Goal: Task Accomplishment & Management: Manage account settings

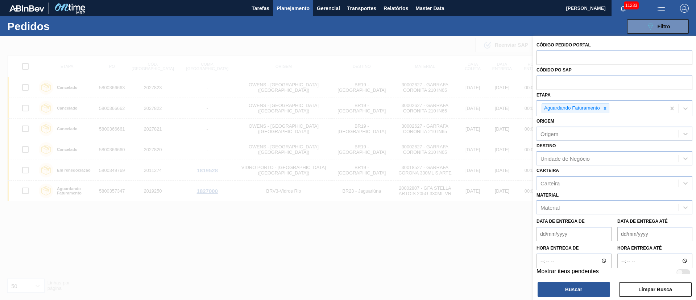
click at [542, 83] on input "text" at bounding box center [614, 82] width 156 height 14
click at [551, 158] on div "Unidade de Negócio" at bounding box center [564, 158] width 49 height 6
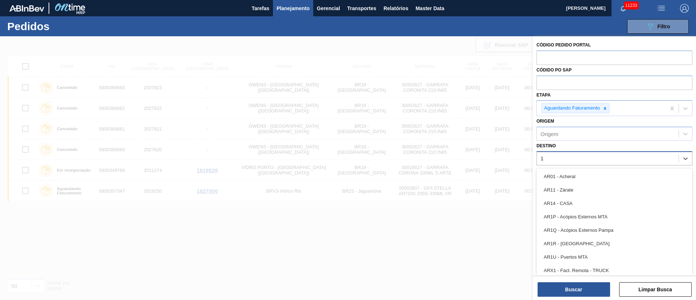
type input "18"
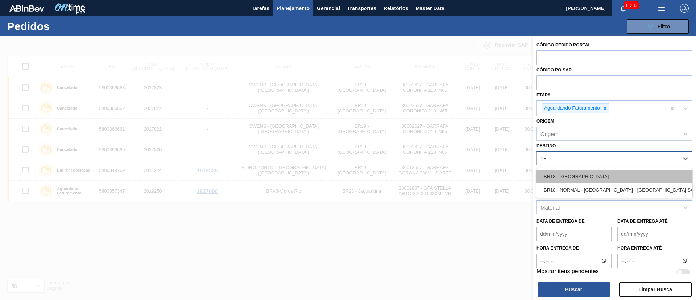
click at [572, 175] on div "BR18 - [GEOGRAPHIC_DATA]" at bounding box center [614, 176] width 156 height 13
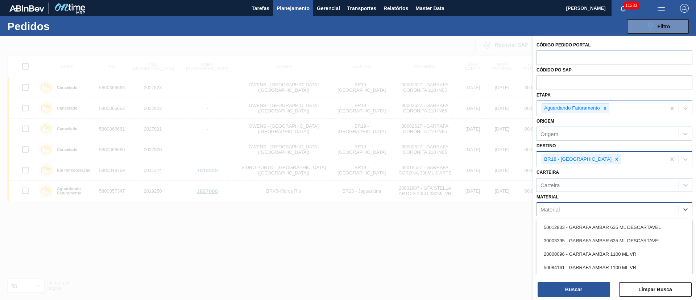
click at [554, 210] on div "Material" at bounding box center [549, 209] width 19 height 6
type input "30007"
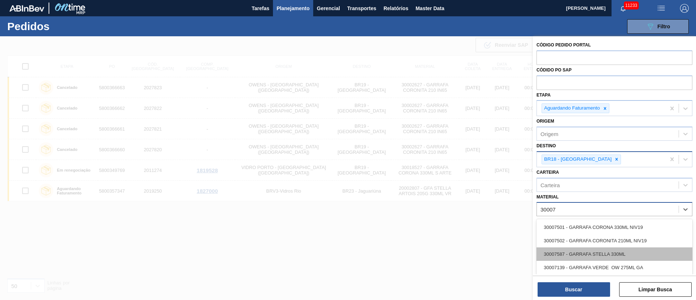
click at [560, 252] on div "30007587 - GARRAFA STELLA 330ML" at bounding box center [614, 253] width 156 height 13
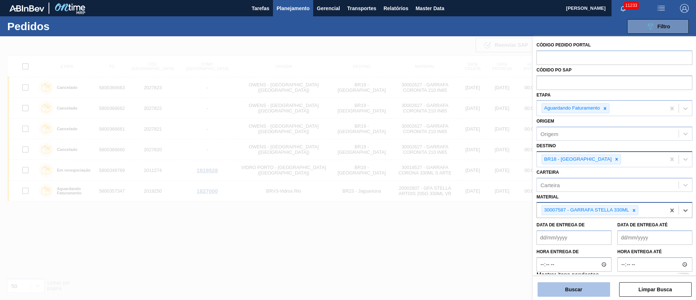
click at [563, 293] on button "Buscar" at bounding box center [573, 289] width 72 height 14
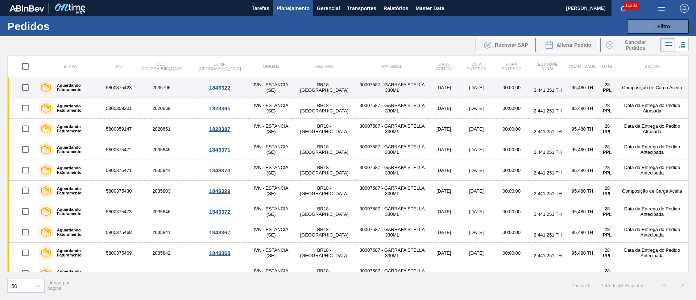
click at [25, 89] on input "checkbox" at bounding box center [25, 87] width 15 height 15
checkbox input "true"
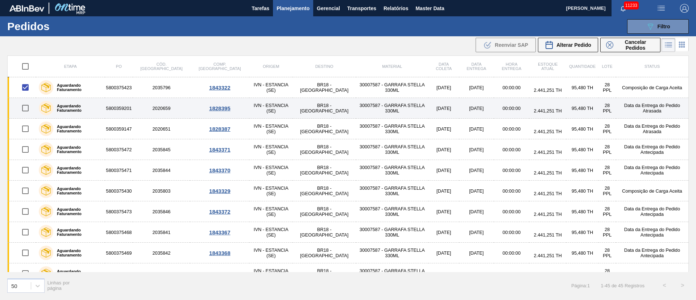
drag, startPoint x: 28, startPoint y: 107, endPoint x: 29, endPoint y: 112, distance: 4.8
click at [28, 107] on input "checkbox" at bounding box center [25, 107] width 15 height 15
checkbox input "true"
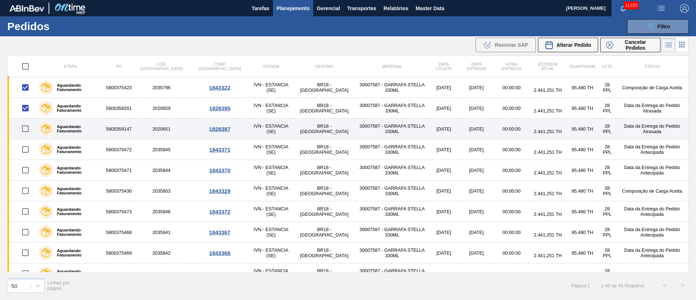
click at [29, 132] on input "checkbox" at bounding box center [25, 128] width 15 height 15
checkbox input "true"
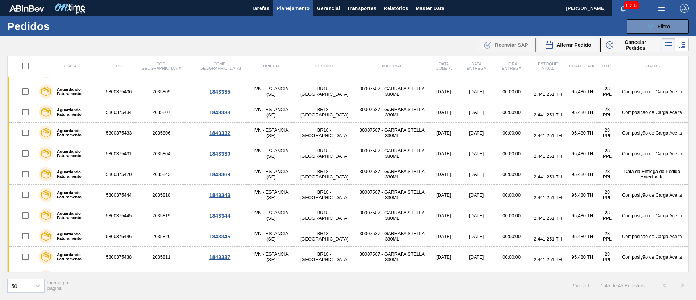
scroll to position [217, 0]
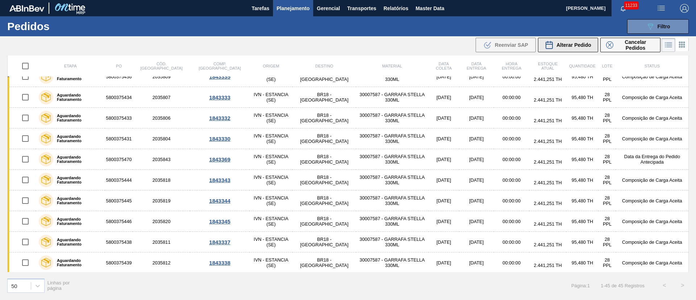
click at [565, 44] on span "Alterar Pedido" at bounding box center [573, 45] width 35 height 6
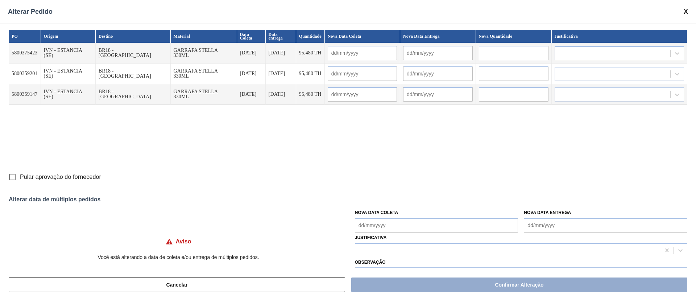
click at [369, 227] on Coleta "Nova Data Coleta" at bounding box center [436, 225] width 163 height 14
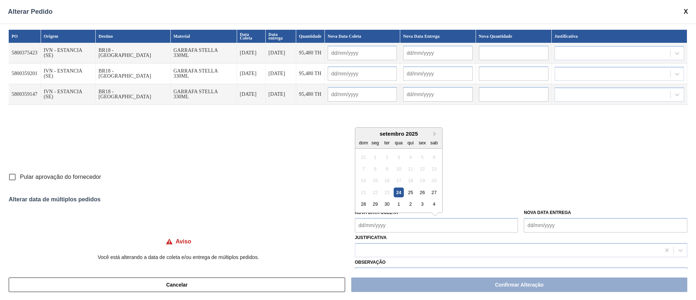
click at [397, 191] on div "24" at bounding box center [398, 192] width 10 height 10
type Coleta "[DATE]"
type input "[DATE]"
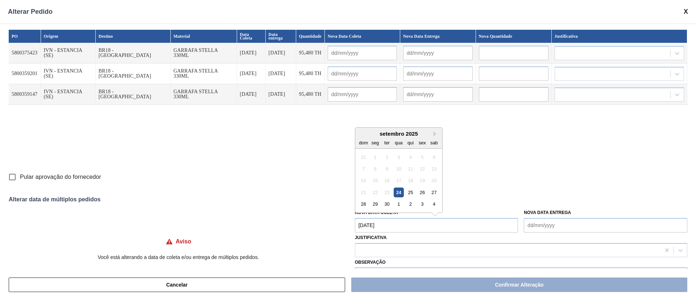
type input "[DATE]"
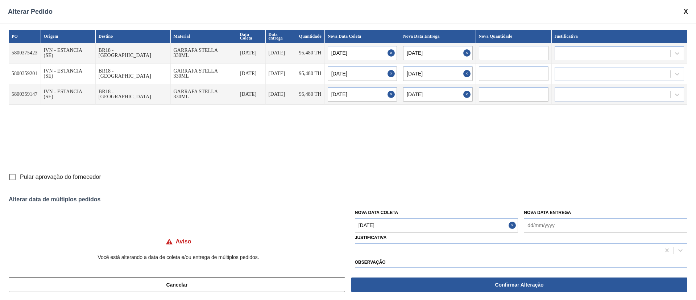
click at [396, 225] on Coleta "[DATE]" at bounding box center [436, 225] width 163 height 14
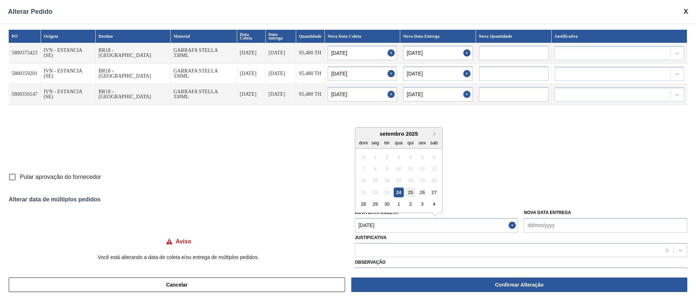
click at [409, 191] on div "25" at bounding box center [410, 192] width 10 height 10
type Coleta "[DATE]"
type input "[DATE]"
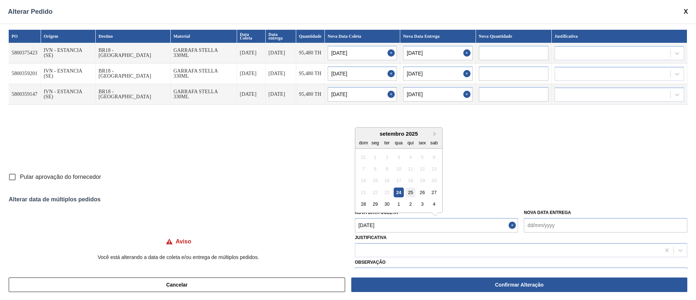
type input "[DATE]"
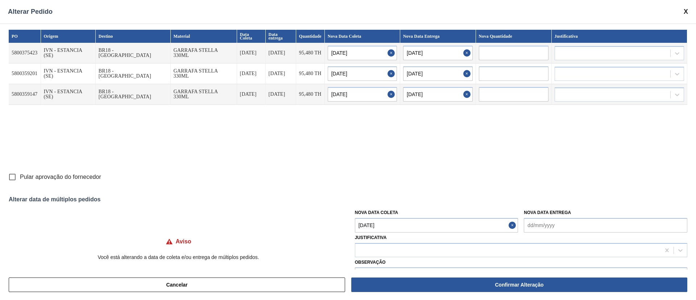
click at [9, 173] on input "Pular aprovação do fornecedor" at bounding box center [12, 176] width 15 height 15
checkbox input "true"
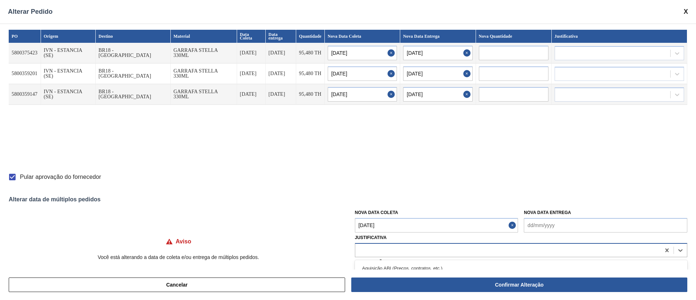
click at [413, 245] on div at bounding box center [507, 250] width 305 height 11
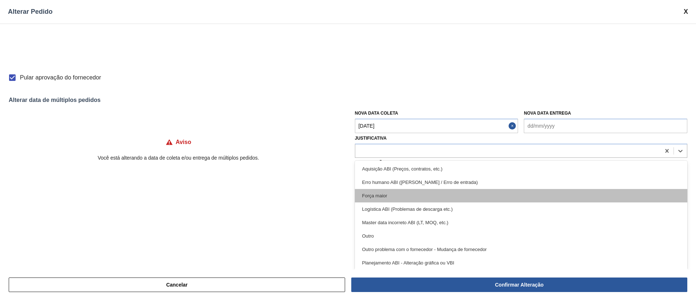
click at [385, 199] on div "Força maior" at bounding box center [521, 195] width 332 height 13
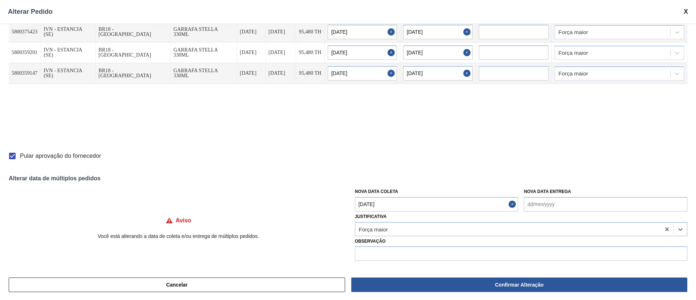
scroll to position [21, 0]
drag, startPoint x: 509, startPoint y: 288, endPoint x: 491, endPoint y: 277, distance: 20.4
click at [509, 287] on button "Confirmar Alteração" at bounding box center [519, 284] width 336 height 14
checkbox input "false"
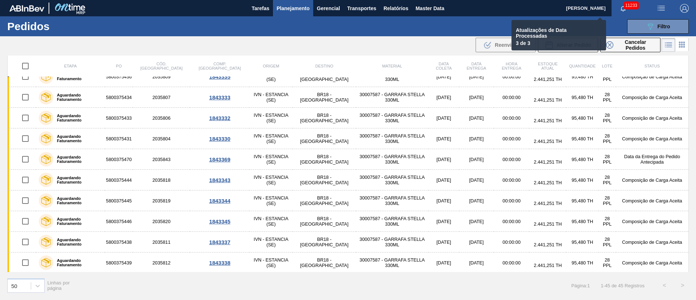
checkbox input "false"
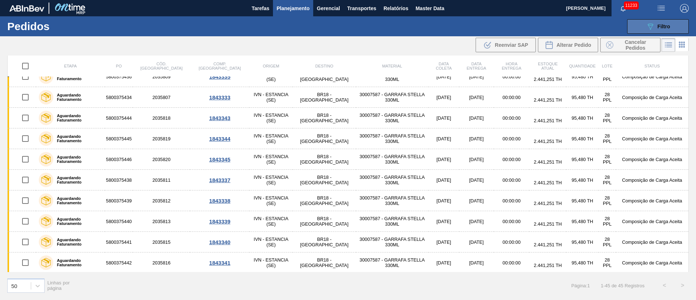
scroll to position [52, 0]
click at [666, 25] on span "Filtro" at bounding box center [663, 27] width 13 height 6
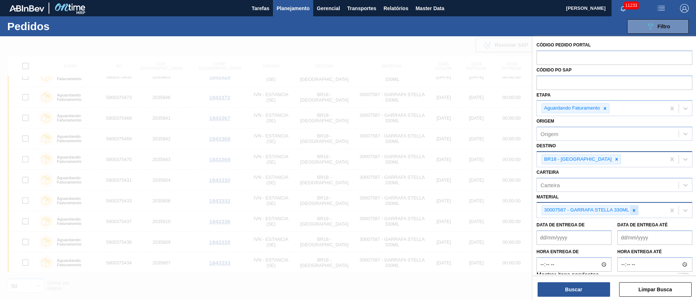
click at [633, 212] on icon at bounding box center [633, 210] width 5 height 5
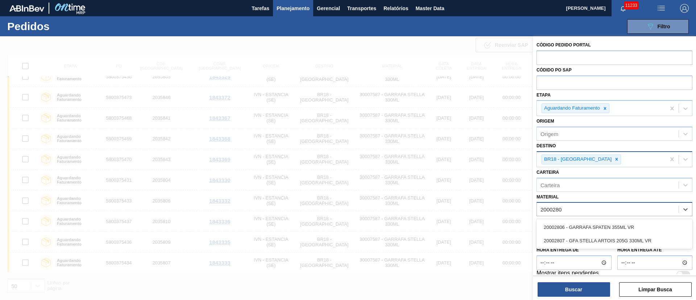
type input "20002807"
click at [587, 225] on div "20002807 - GFA STELLA ARTOIS 205G 330ML VR" at bounding box center [614, 226] width 156 height 13
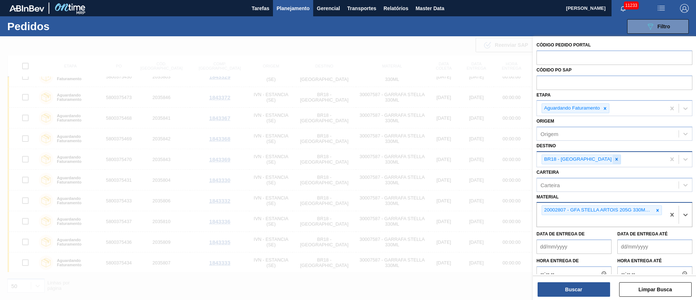
click at [614, 156] on icon at bounding box center [616, 158] width 5 height 5
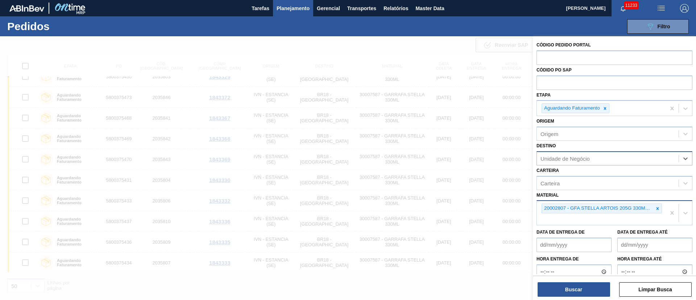
type input "3"
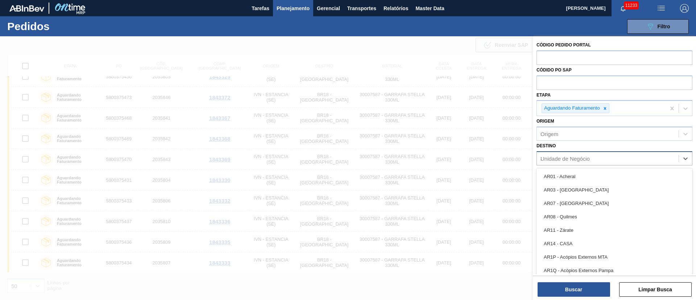
type input "21"
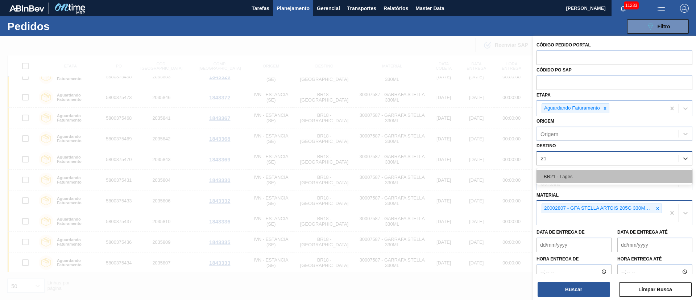
click at [575, 171] on div "BR21 - Lages" at bounding box center [614, 176] width 156 height 13
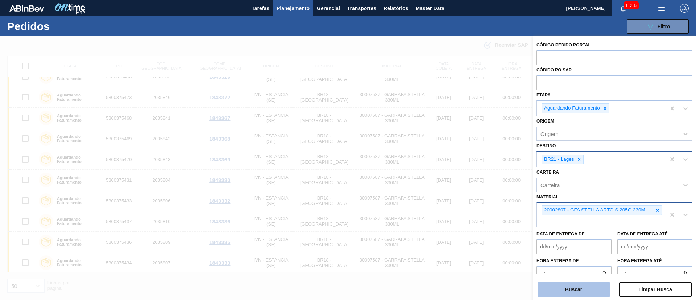
click at [573, 293] on button "Buscar" at bounding box center [573, 289] width 72 height 14
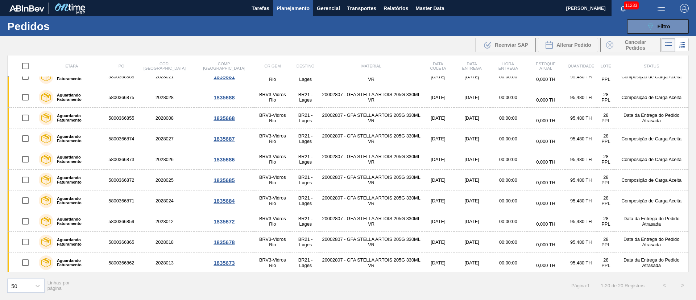
scroll to position [0, 0]
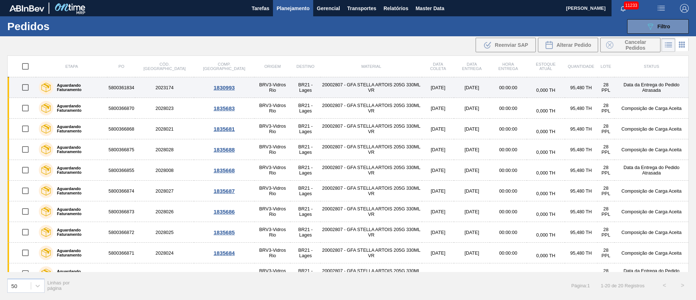
click at [25, 86] on input "checkbox" at bounding box center [25, 87] width 15 height 15
checkbox input "true"
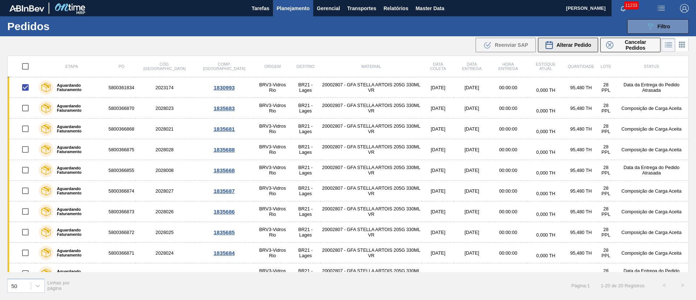
click at [577, 49] on div "Alterar Pedido" at bounding box center [567, 45] width 46 height 9
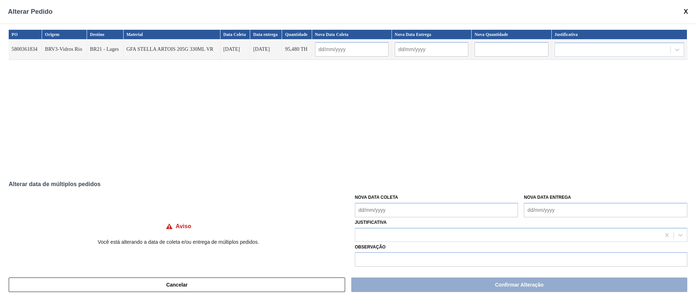
click at [410, 208] on Coleta "Nova Data Coleta" at bounding box center [436, 210] width 163 height 14
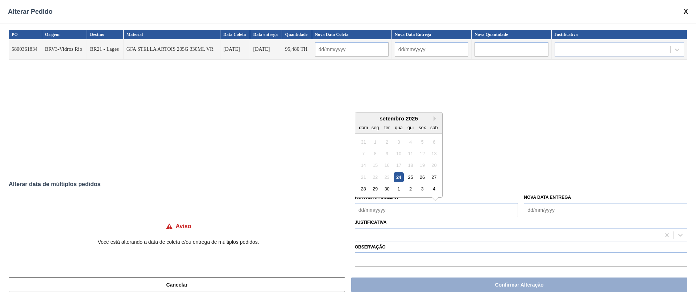
drag, startPoint x: 396, startPoint y: 176, endPoint x: 397, endPoint y: 180, distance: 4.0
click at [396, 176] on div "24" at bounding box center [398, 177] width 10 height 10
type input "[DATE]"
type Coleta "[DATE]"
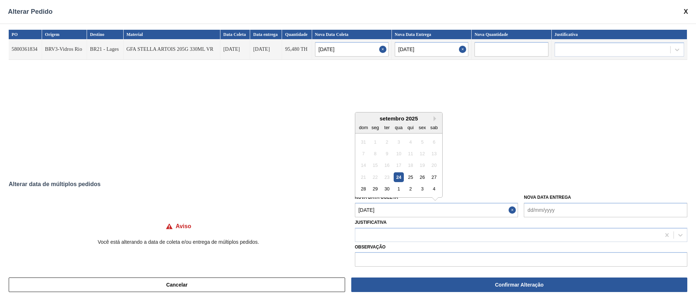
click at [403, 208] on Coleta "[DATE]" at bounding box center [436, 210] width 163 height 14
click at [420, 178] on div "26" at bounding box center [422, 177] width 10 height 10
type input "[DATE]"
type Coleta "[DATE]"
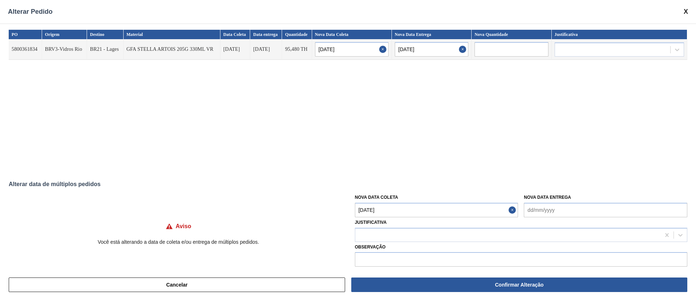
click at [406, 243] on label "Observação" at bounding box center [521, 247] width 332 height 11
click at [404, 231] on div at bounding box center [507, 234] width 305 height 11
type input "OU"
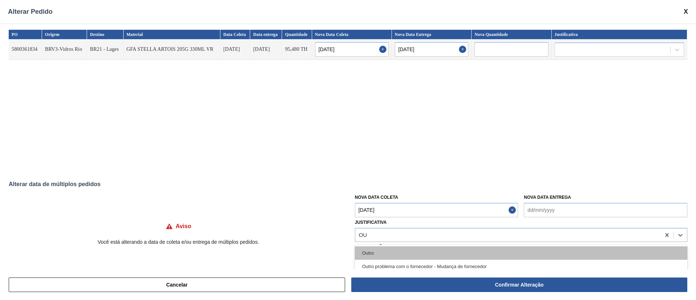
click at [401, 247] on div "Outro" at bounding box center [521, 252] width 332 height 13
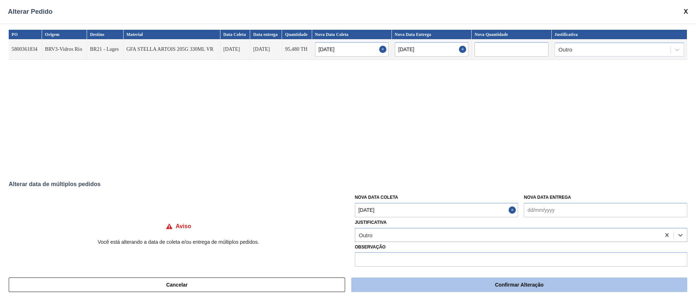
click at [424, 287] on button "Confirmar Alteração" at bounding box center [519, 284] width 336 height 14
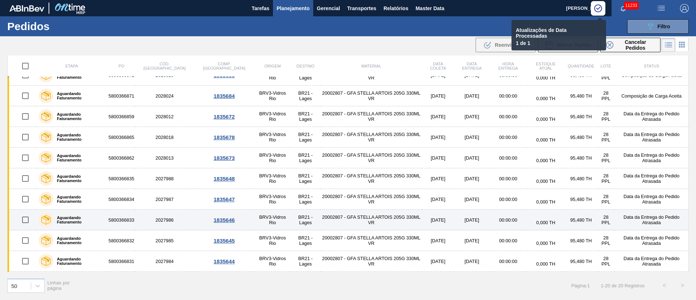
scroll to position [218, 0]
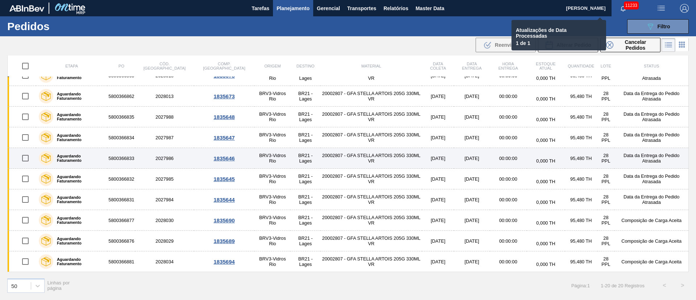
checkbox input "false"
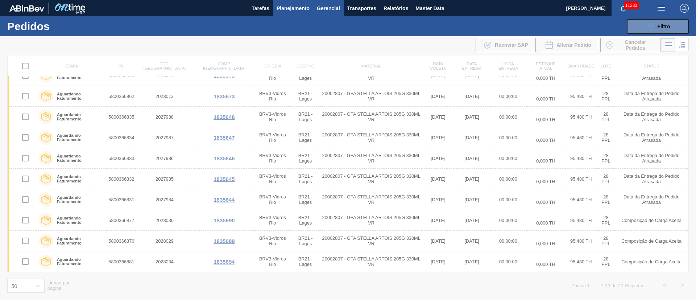
scroll to position [74, 0]
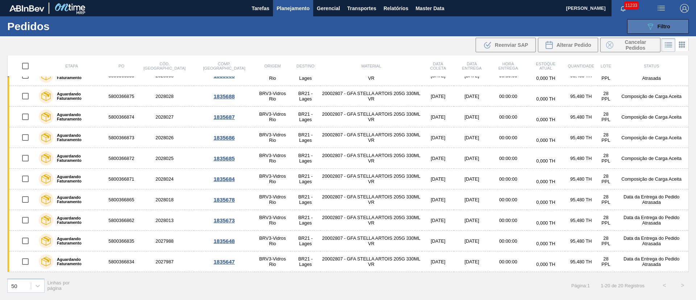
click at [655, 29] on div "089F7B8B-B2A5-4AFE-B5C0-19BA573D28AC Filtro" at bounding box center [658, 26] width 24 height 9
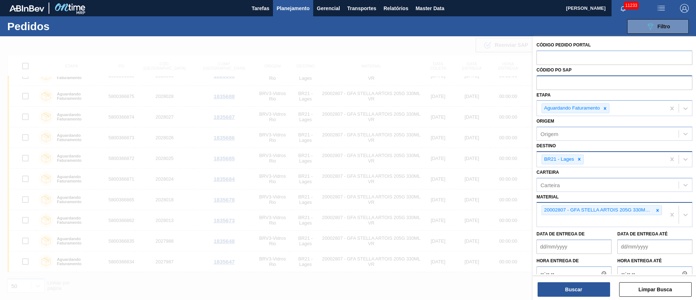
click at [556, 85] on input "text" at bounding box center [614, 82] width 156 height 14
paste input "text"
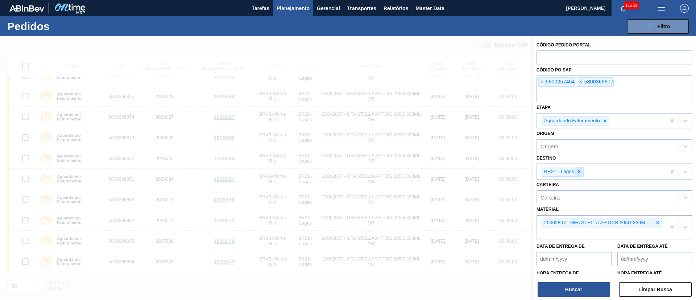
click at [581, 171] on icon at bounding box center [578, 171] width 5 height 5
click at [659, 221] on div at bounding box center [657, 220] width 8 height 9
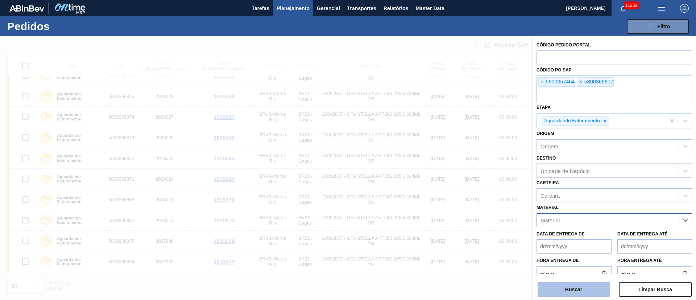
click at [589, 287] on button "Buscar" at bounding box center [573, 289] width 72 height 14
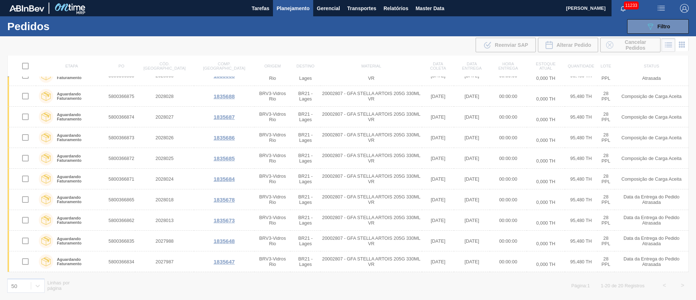
scroll to position [0, 0]
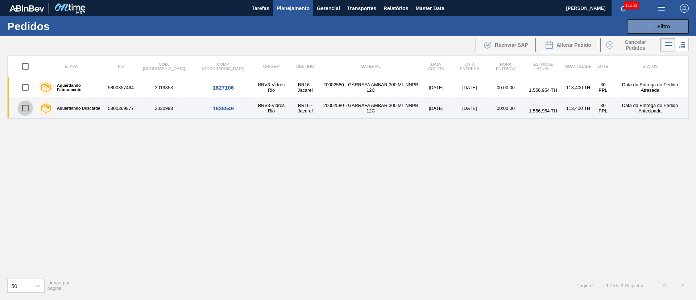
click at [26, 107] on input "checkbox" at bounding box center [25, 107] width 15 height 15
checkbox input "true"
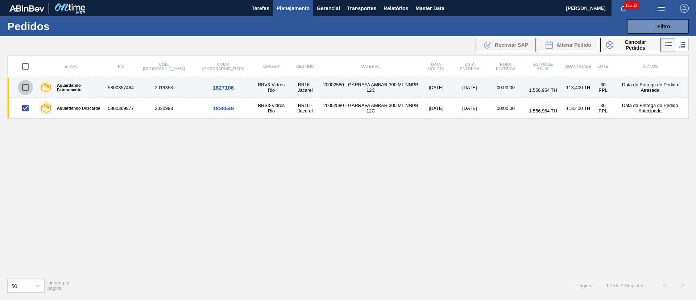
click at [28, 87] on input "checkbox" at bounding box center [25, 87] width 15 height 15
checkbox input "true"
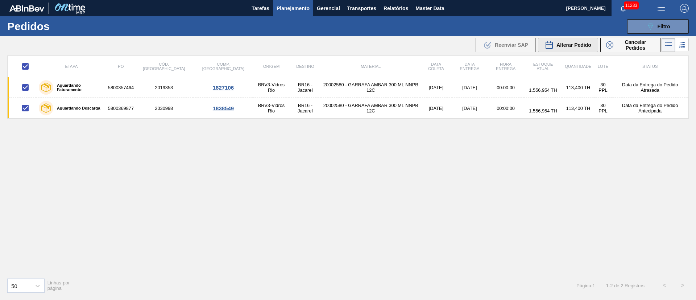
click at [579, 46] on span "Alterar Pedido" at bounding box center [573, 45] width 35 height 6
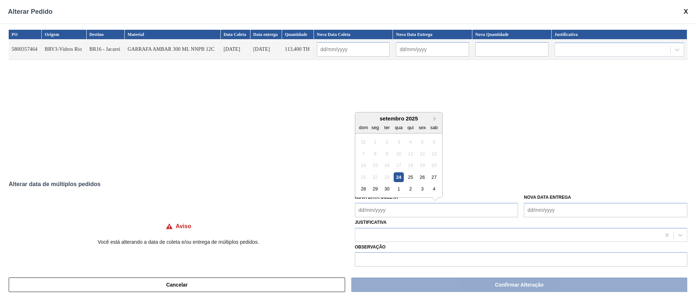
click at [377, 208] on Coleta "Nova Data Coleta" at bounding box center [436, 210] width 163 height 14
click at [379, 185] on div "29" at bounding box center [375, 189] width 10 height 10
type Coleta "[DATE]"
type input "[DATE]"
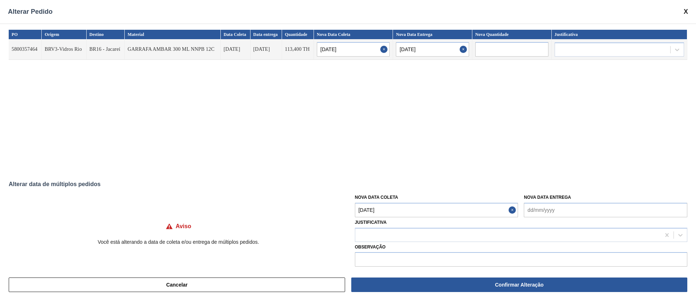
click at [392, 210] on Coleta "[DATE]" at bounding box center [436, 210] width 163 height 14
click at [383, 235] on div at bounding box center [507, 234] width 305 height 11
type input "OU"
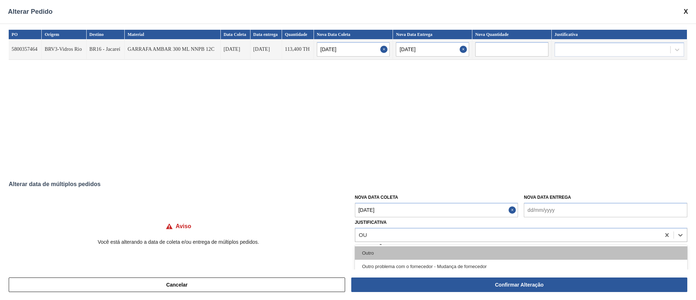
click at [373, 252] on div "Outro" at bounding box center [521, 252] width 332 height 13
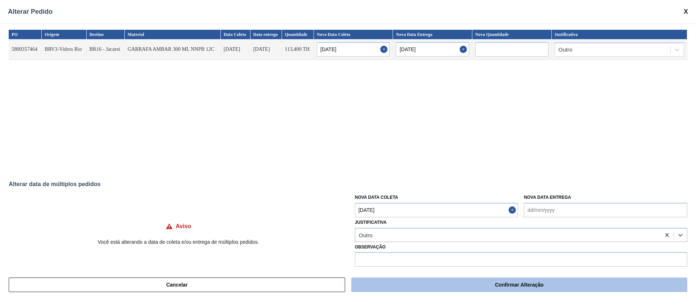
click at [401, 283] on button "Confirmar Alteração" at bounding box center [519, 284] width 336 height 14
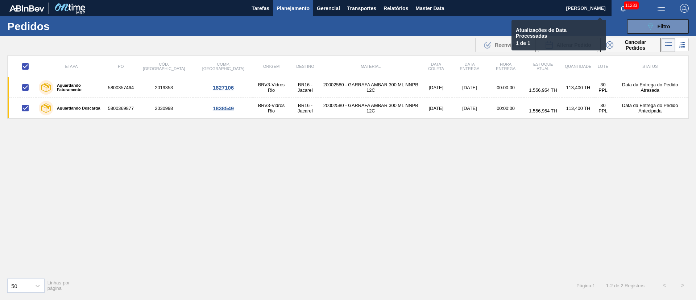
checkbox input "false"
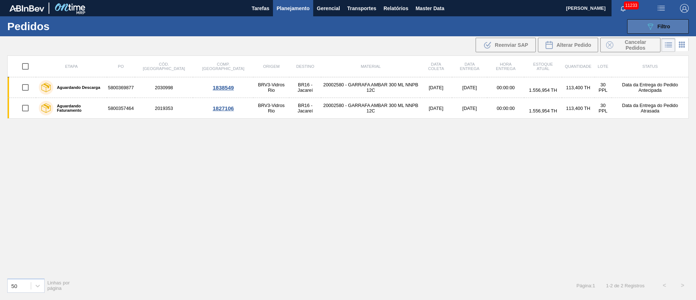
click at [661, 24] on span "Filtro" at bounding box center [663, 27] width 13 height 6
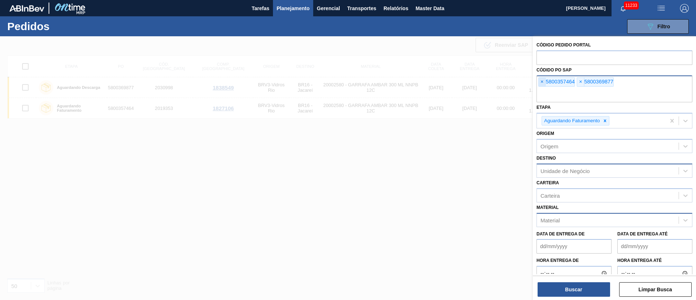
click at [541, 80] on span "×" at bounding box center [541, 82] width 7 height 9
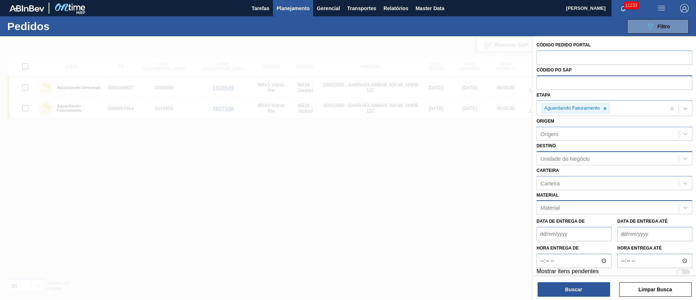
click at [541, 80] on input "text" at bounding box center [614, 82] width 156 height 14
paste input "text"
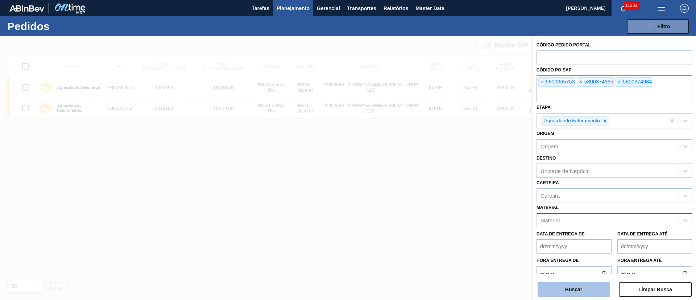
click at [576, 291] on button "Buscar" at bounding box center [573, 289] width 72 height 14
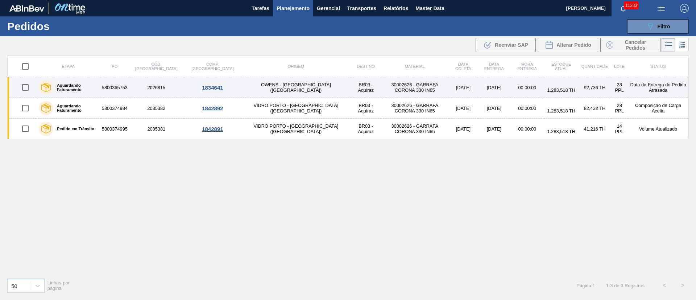
click at [26, 90] on input "checkbox" at bounding box center [25, 87] width 15 height 15
checkbox input "true"
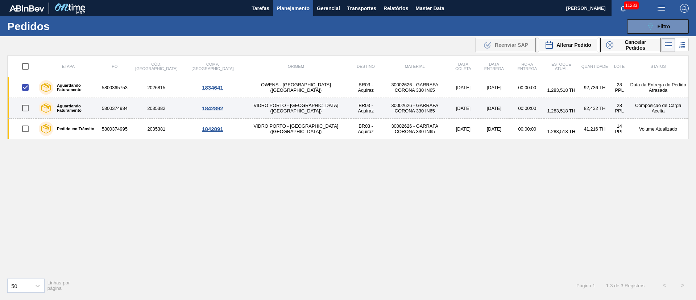
click at [29, 108] on input "checkbox" at bounding box center [25, 107] width 15 height 15
checkbox input "true"
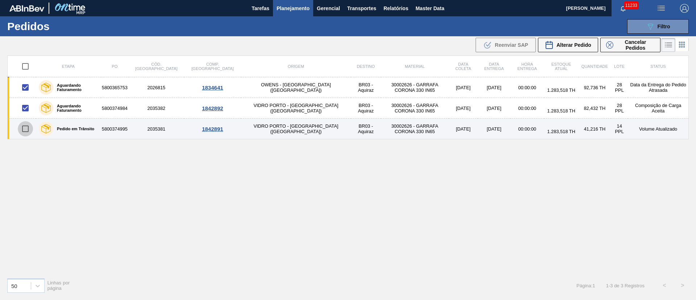
click at [23, 127] on input "checkbox" at bounding box center [25, 128] width 15 height 15
checkbox input "true"
click at [21, 128] on input "checkbox" at bounding box center [25, 128] width 15 height 15
checkbox input "false"
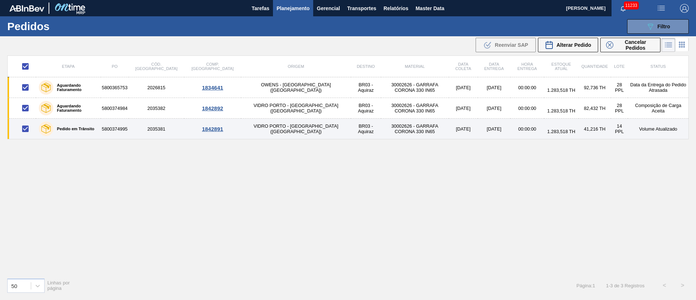
checkbox input "false"
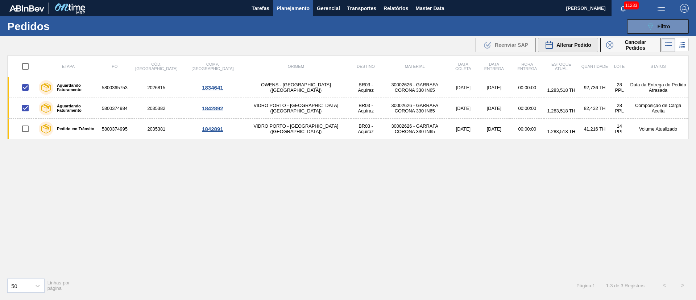
click at [582, 43] on span "Alterar Pedido" at bounding box center [573, 45] width 35 height 6
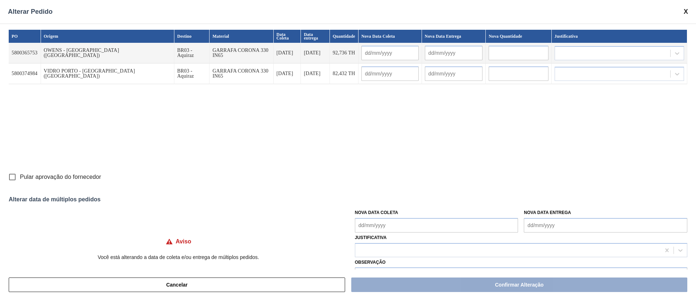
click at [385, 227] on Coleta "Nova Data Coleta" at bounding box center [436, 225] width 163 height 14
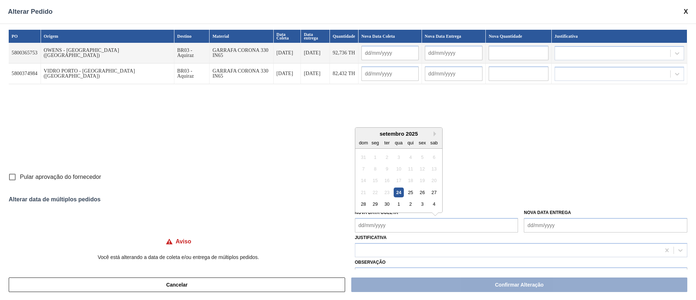
drag, startPoint x: 397, startPoint y: 189, endPoint x: 393, endPoint y: 203, distance: 13.5
click at [396, 189] on div "24" at bounding box center [398, 192] width 10 height 10
type Coleta "[DATE]"
type input "[DATE]"
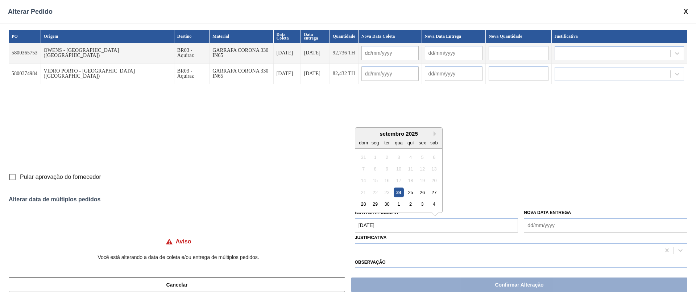
type input "[DATE]"
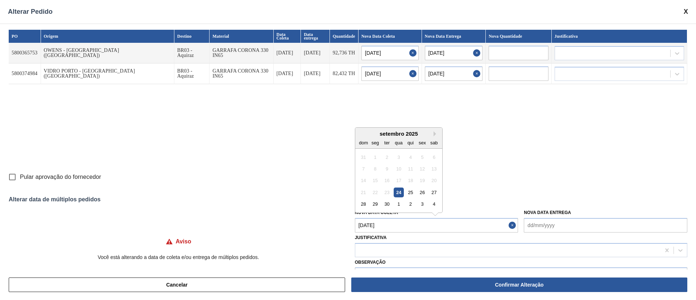
click at [390, 221] on Coleta "[DATE]" at bounding box center [436, 225] width 163 height 14
click at [408, 193] on div "25" at bounding box center [410, 192] width 10 height 10
type input "[DATE]"
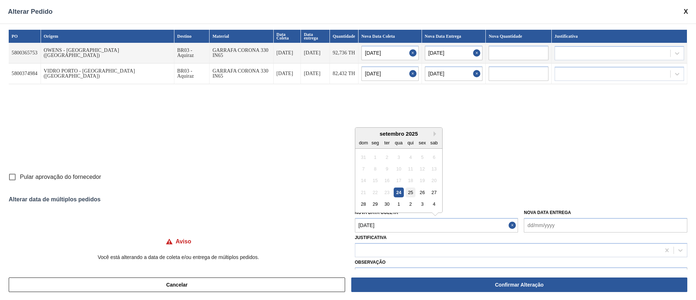
type input "[DATE]"
type Coleta "[DATE]"
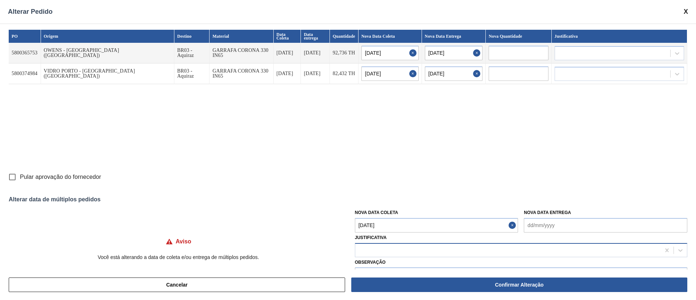
click at [372, 251] on div at bounding box center [507, 250] width 305 height 11
type input "O"
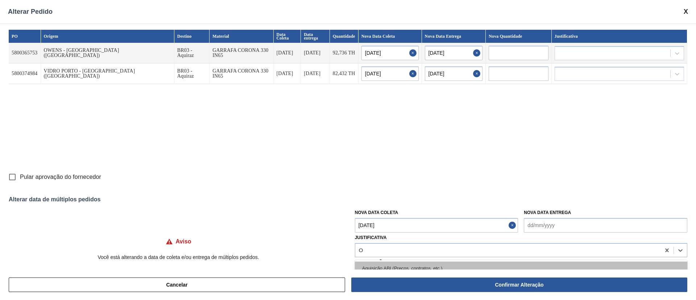
click at [381, 266] on div "Aquisição ABI (Preços, contratos, etc.)" at bounding box center [521, 267] width 332 height 13
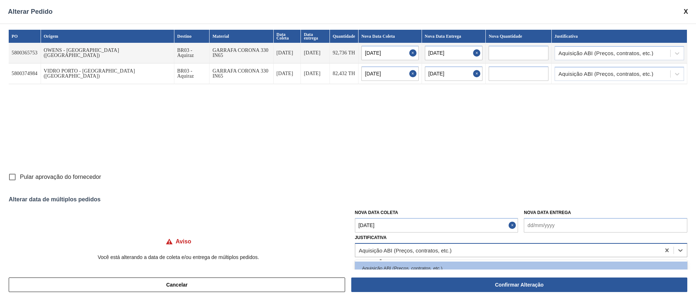
click at [387, 250] on div "Aquisição ABI (Preços, contratos, etc.)" at bounding box center [405, 250] width 93 height 6
type input "OU"
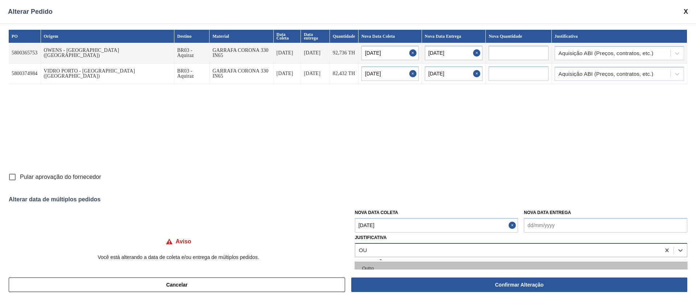
click at [382, 264] on div "Outro" at bounding box center [521, 267] width 332 height 13
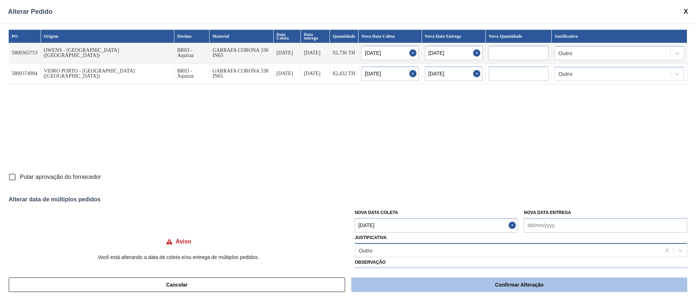
click at [481, 289] on button "Confirmar Alteração" at bounding box center [519, 284] width 336 height 14
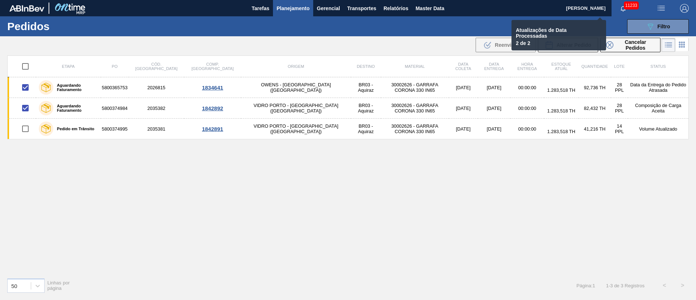
checkbox input "false"
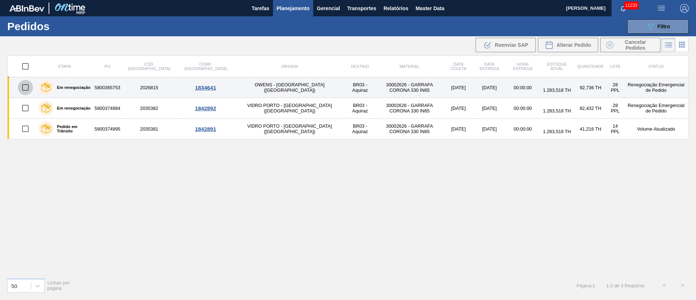
drag, startPoint x: 26, startPoint y: 89, endPoint x: 134, endPoint y: 88, distance: 107.6
click at [27, 89] on input "checkbox" at bounding box center [25, 87] width 15 height 15
checkbox input "true"
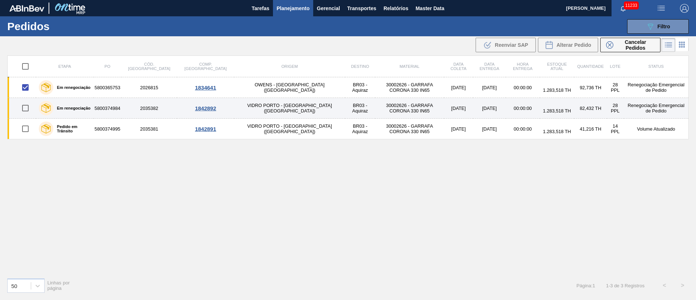
click at [27, 108] on input "checkbox" at bounding box center [25, 107] width 15 height 15
checkbox input "true"
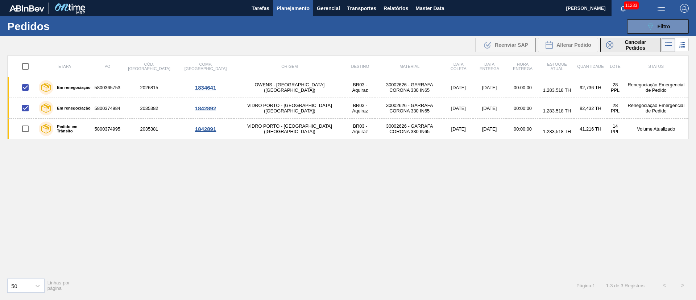
click at [629, 44] on span "Cancelar Pedidos" at bounding box center [635, 45] width 38 height 12
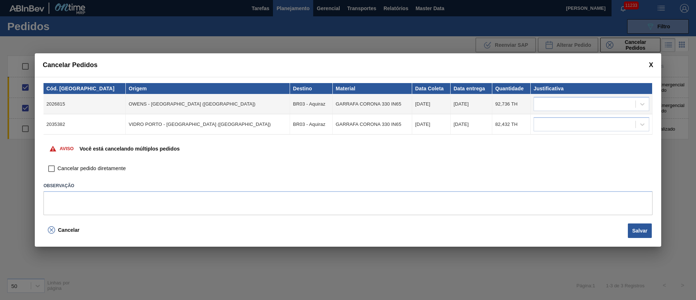
click at [50, 170] on input "Cancelar pedido diretamente" at bounding box center [51, 168] width 12 height 12
checkbox input "true"
click at [540, 108] on div at bounding box center [584, 104] width 101 height 11
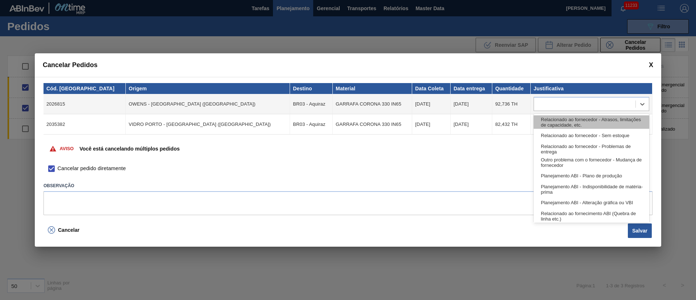
click at [545, 120] on div "Relacionado ao fornecedor - Atrasos, limitações de capacidade, etc." at bounding box center [591, 121] width 116 height 13
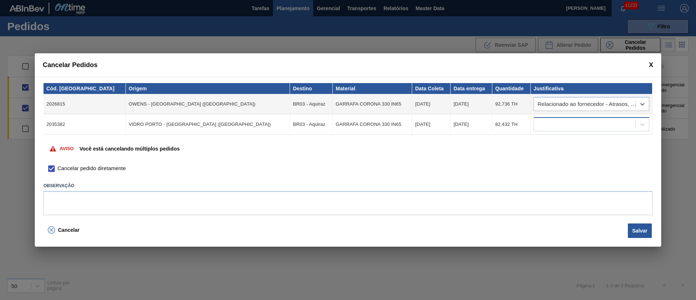
drag, startPoint x: 545, startPoint y: 116, endPoint x: 545, endPoint y: 125, distance: 9.4
click at [545, 118] on td at bounding box center [591, 124] width 122 height 20
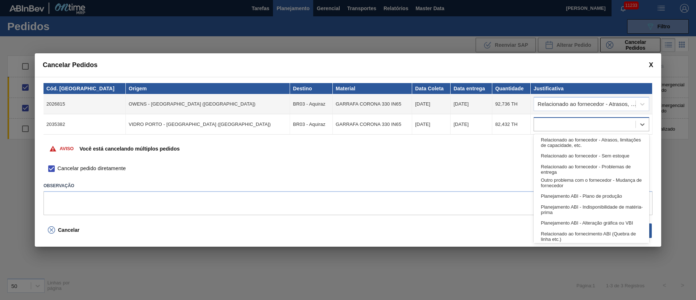
click at [544, 125] on div at bounding box center [584, 124] width 101 height 11
click at [549, 141] on div "Relacionado ao fornecedor - Atrasos, limitações de capacidade, etc." at bounding box center [591, 141] width 116 height 13
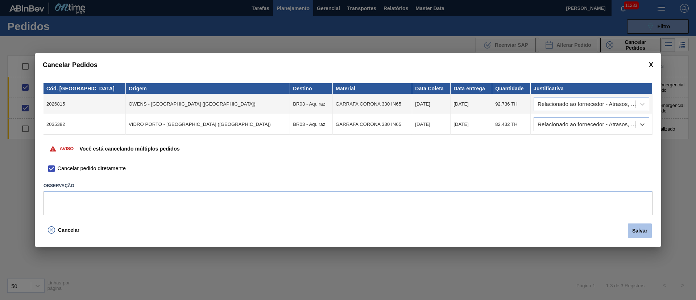
click at [641, 236] on button "Salvar" at bounding box center [639, 230] width 24 height 14
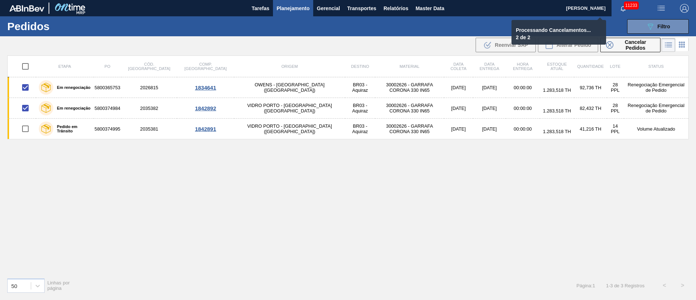
checkbox input "false"
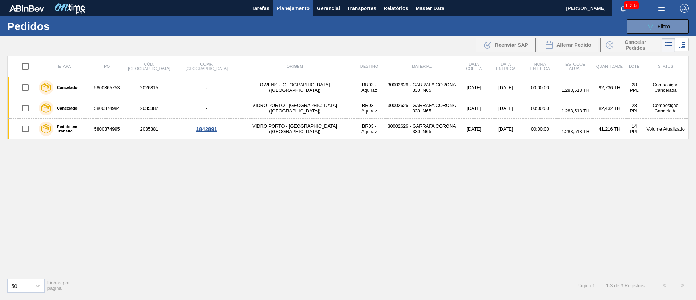
click at [288, 10] on span "Planejamento" at bounding box center [292, 8] width 33 height 9
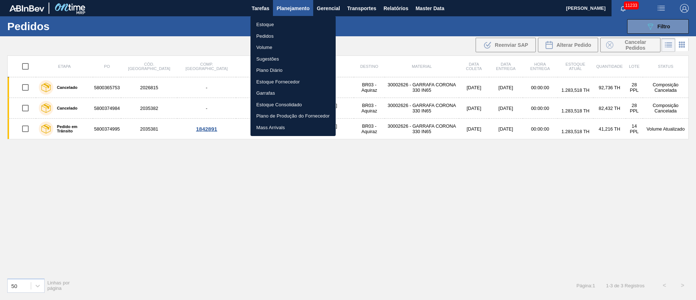
click at [272, 33] on li "Pedidos" at bounding box center [292, 36] width 85 height 12
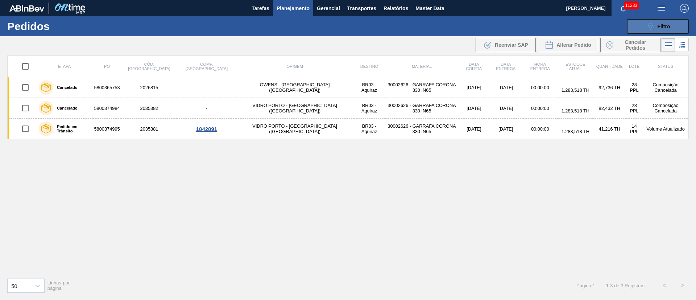
click at [653, 22] on icon "089F7B8B-B2A5-4AFE-B5C0-19BA573D28AC" at bounding box center [650, 26] width 9 height 9
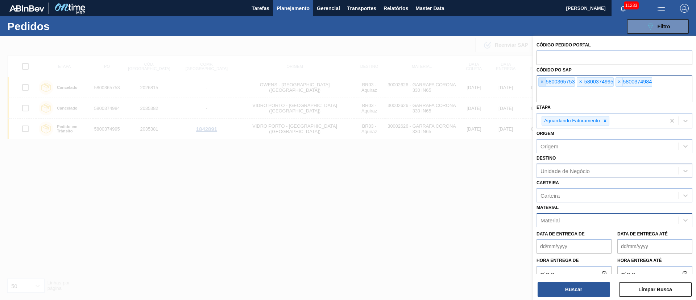
click at [543, 79] on span "×" at bounding box center [541, 82] width 7 height 9
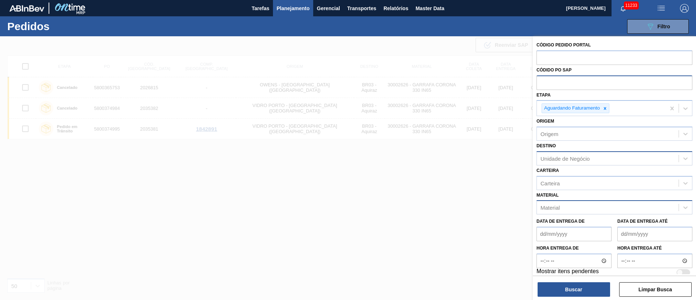
click at [543, 79] on input "text" at bounding box center [614, 82] width 156 height 14
type input "C"
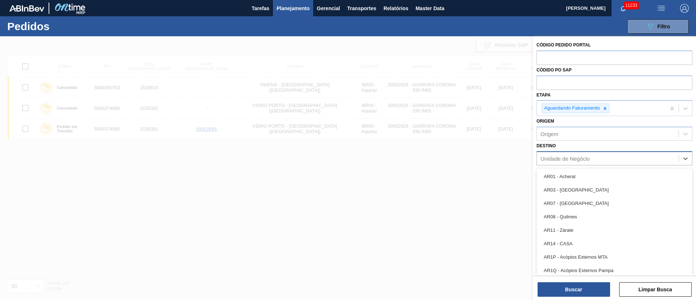
click at [540, 158] on div "Unidade de Negócio" at bounding box center [564, 158] width 49 height 6
type input "19"
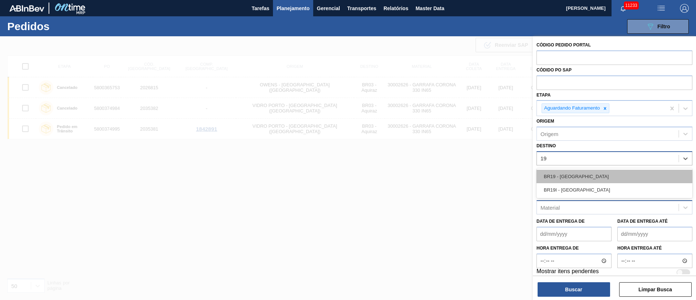
click at [559, 178] on div "BR19 - [GEOGRAPHIC_DATA]" at bounding box center [614, 176] width 156 height 13
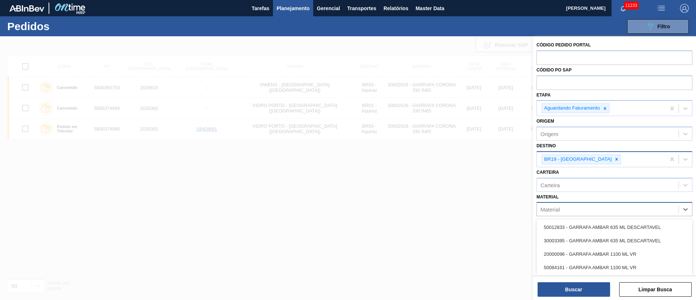
click at [555, 214] on div "Material" at bounding box center [608, 209] width 142 height 11
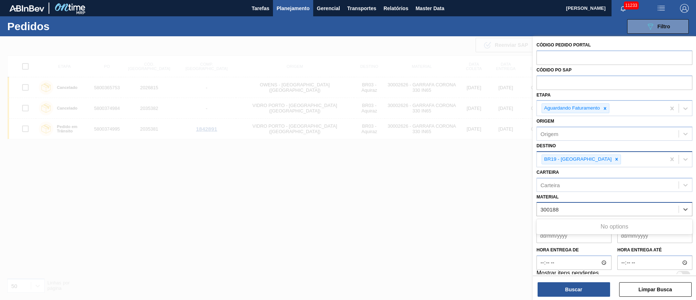
type input "30018"
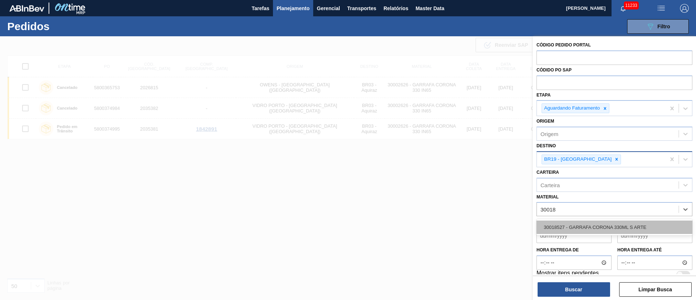
click at [558, 223] on div "30018527 - GARRAFA CORONA 330ML S ARTE" at bounding box center [614, 226] width 156 height 13
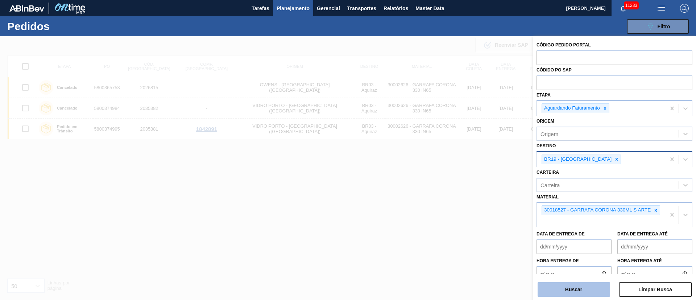
click at [577, 284] on button "Buscar" at bounding box center [573, 289] width 72 height 14
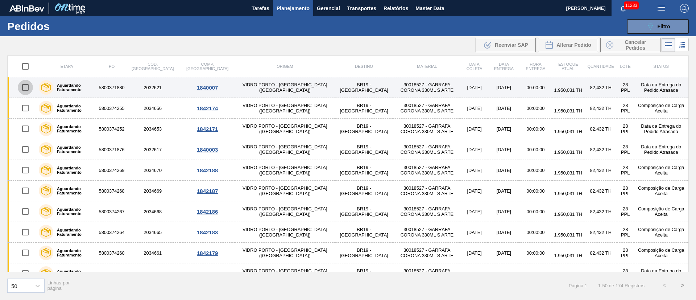
click at [26, 88] on input "checkbox" at bounding box center [25, 87] width 15 height 15
checkbox input "true"
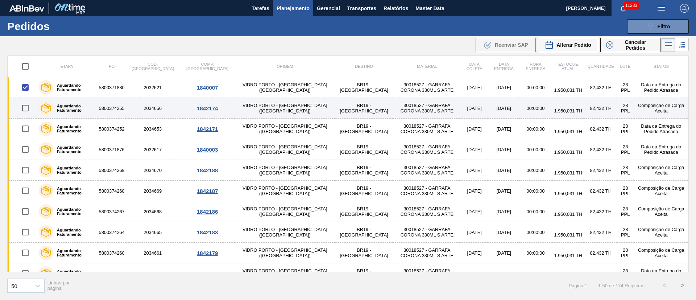
click at [25, 108] on input "checkbox" at bounding box center [25, 107] width 15 height 15
checkbox input "true"
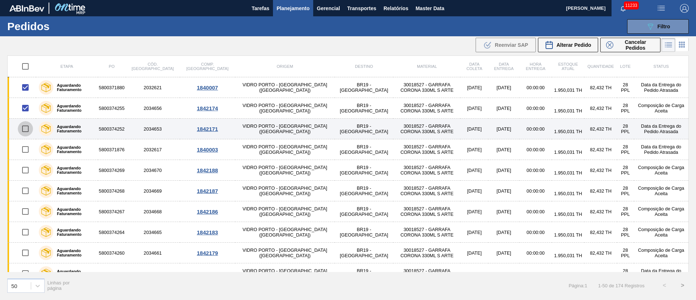
click at [27, 128] on input "checkbox" at bounding box center [25, 128] width 15 height 15
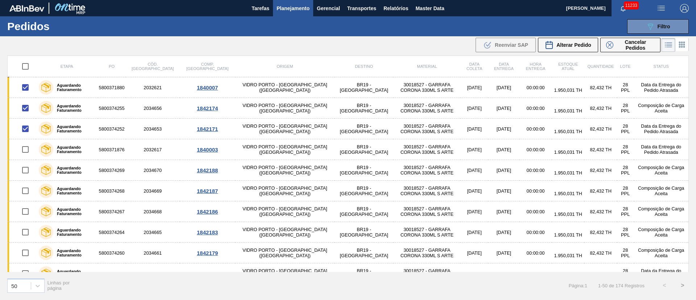
click at [687, 57] on th "Status" at bounding box center [661, 66] width 55 height 21
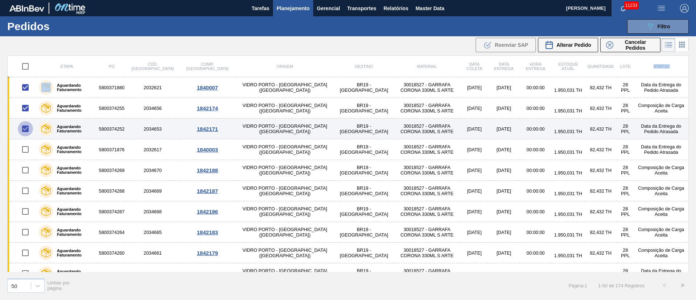
click at [22, 131] on input "checkbox" at bounding box center [25, 128] width 15 height 15
checkbox input "false"
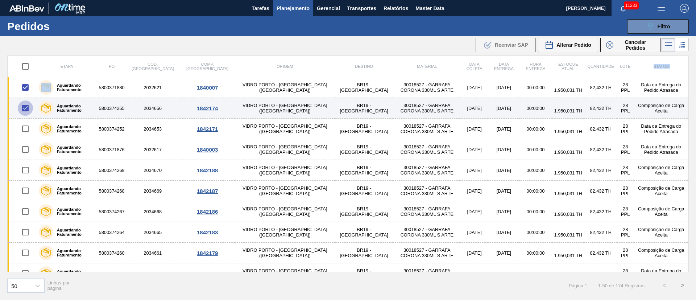
click at [26, 103] on input "checkbox" at bounding box center [25, 107] width 15 height 15
checkbox input "false"
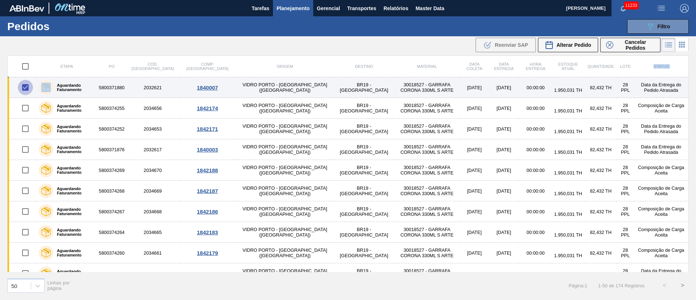
click at [26, 93] on input "checkbox" at bounding box center [25, 87] width 15 height 15
checkbox input "false"
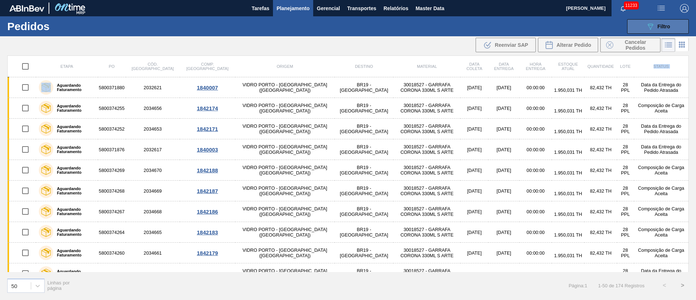
click at [649, 26] on icon at bounding box center [649, 27] width 5 height 6
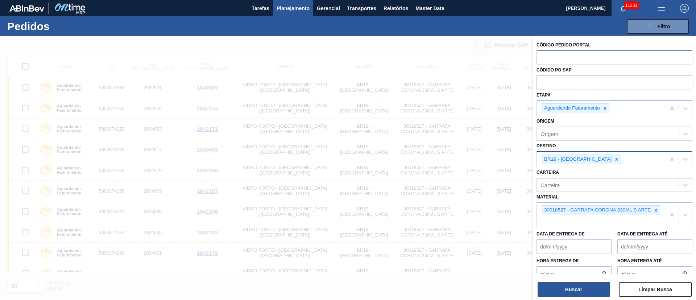
click at [583, 55] on input "text" at bounding box center [614, 57] width 156 height 14
paste input "text"
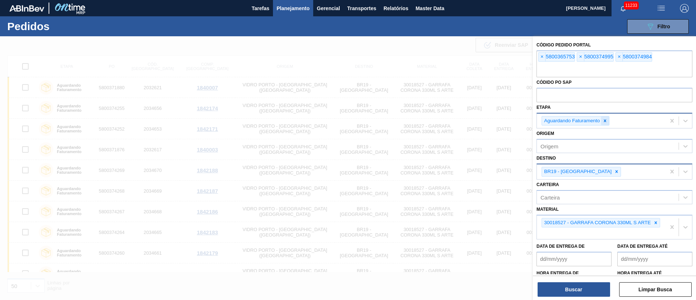
click at [606, 120] on icon at bounding box center [604, 120] width 5 height 5
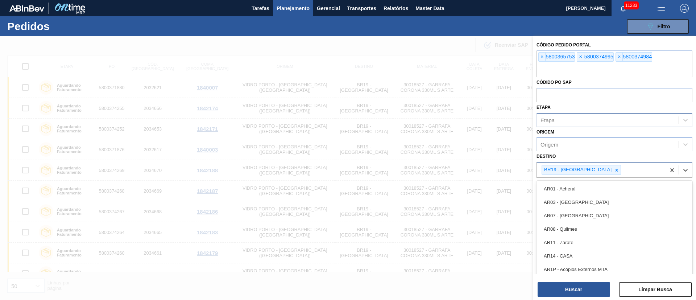
click at [585, 175] on div "BR19 - [GEOGRAPHIC_DATA]" at bounding box center [601, 169] width 129 height 15
click at [614, 168] on icon at bounding box center [616, 169] width 5 height 5
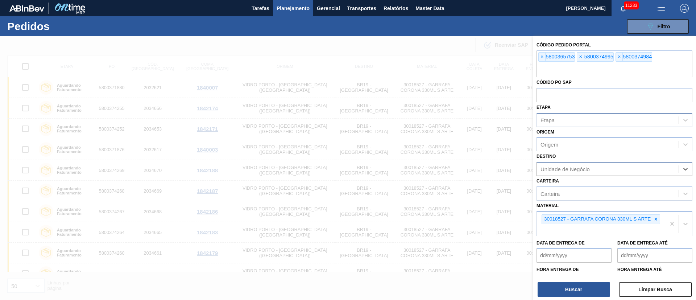
click at [625, 162] on div "Unidade de Negócio" at bounding box center [614, 169] width 156 height 14
click at [655, 217] on icon at bounding box center [655, 218] width 5 height 5
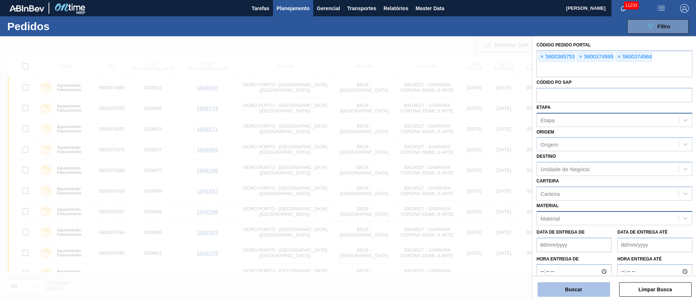
click at [568, 287] on button "Buscar" at bounding box center [573, 289] width 72 height 14
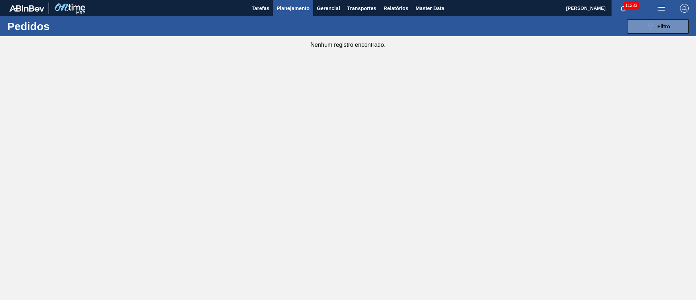
click at [655, 35] on div "089F7B8B-B2A5-4AFE-B5C0-19BA573D28AC Filtro Código Pedido Portal × 5800365753 ×…" at bounding box center [404, 27] width 576 height 22
click at [655, 34] on div "089F7B8B-B2A5-4AFE-B5C0-19BA573D28AC Filtro Código Pedido Portal × 5800365753 ×…" at bounding box center [404, 27] width 576 height 22
click at [656, 26] on div "089F7B8B-B2A5-4AFE-B5C0-19BA573D28AC Filtro" at bounding box center [658, 26] width 24 height 9
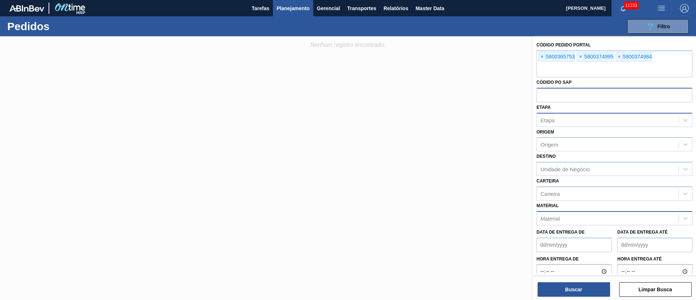
click at [543, 100] on input "text" at bounding box center [614, 95] width 156 height 14
paste input "text"
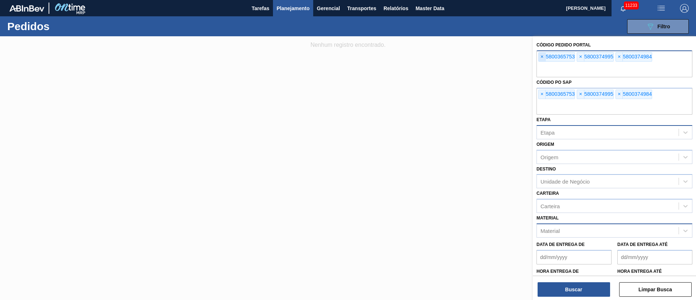
click at [540, 57] on span "×" at bounding box center [541, 57] width 7 height 9
click at [542, 57] on span "×" at bounding box center [541, 57] width 7 height 9
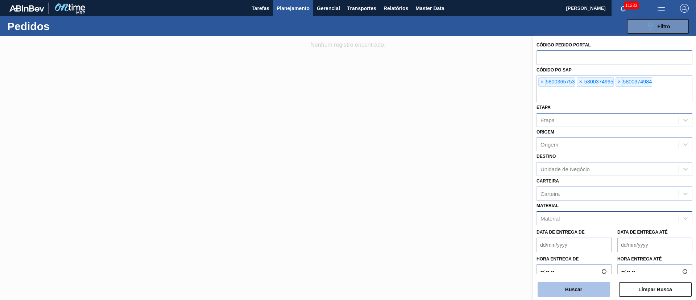
click at [579, 285] on button "Buscar" at bounding box center [573, 289] width 72 height 14
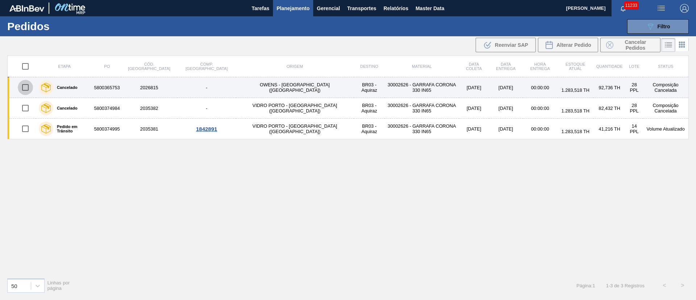
click at [21, 84] on input "checkbox" at bounding box center [25, 87] width 15 height 15
checkbox input "true"
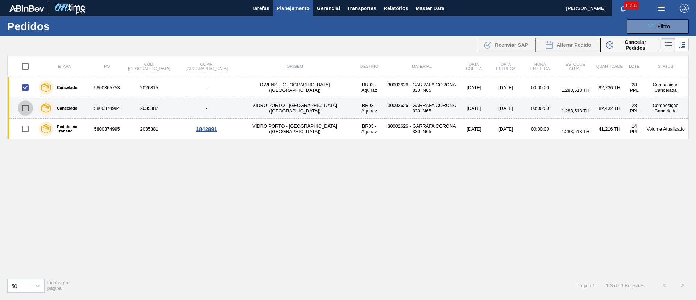
click at [24, 106] on input "checkbox" at bounding box center [25, 107] width 15 height 15
checkbox input "true"
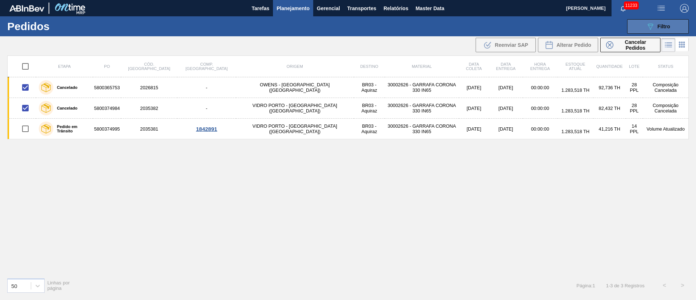
click at [661, 21] on button "089F7B8B-B2A5-4AFE-B5C0-19BA573D28AC Filtro" at bounding box center [658, 26] width 62 height 14
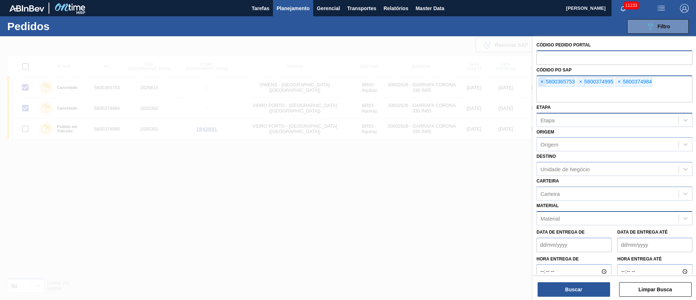
click at [542, 82] on span "×" at bounding box center [541, 82] width 7 height 9
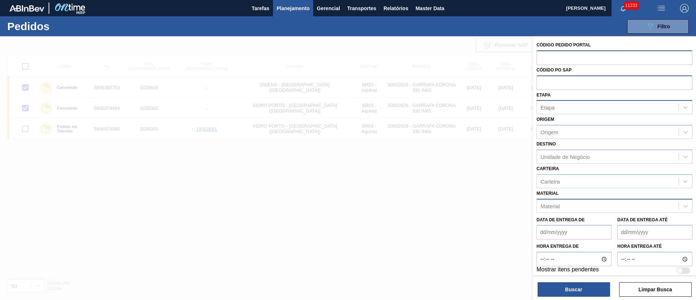
click at [542, 82] on input "text" at bounding box center [614, 82] width 156 height 14
paste input "text"
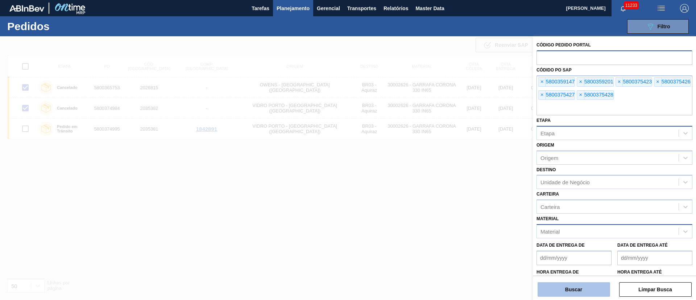
click at [585, 294] on button "Buscar" at bounding box center [573, 289] width 72 height 14
checkbox input "false"
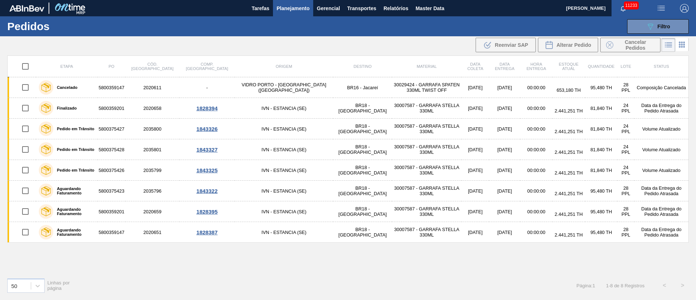
click at [410, 64] on th "Material" at bounding box center [427, 66] width 70 height 21
